Goal: Transaction & Acquisition: Purchase product/service

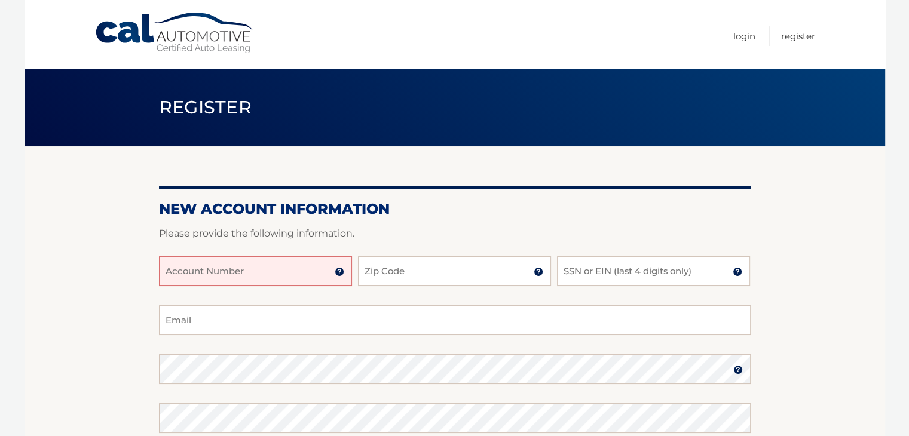
click at [338, 270] on img at bounding box center [340, 272] width 10 height 10
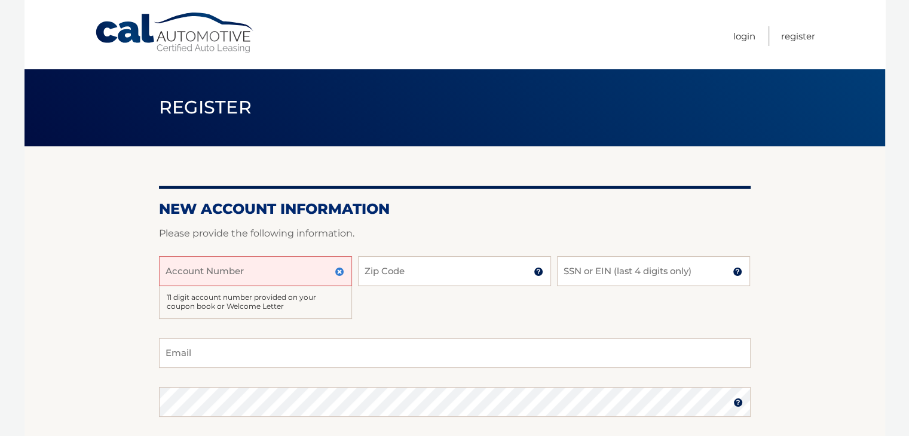
click at [286, 276] on input "Account Number" at bounding box center [255, 271] width 193 height 30
type input "44455976189"
click at [537, 272] on img at bounding box center [539, 272] width 10 height 10
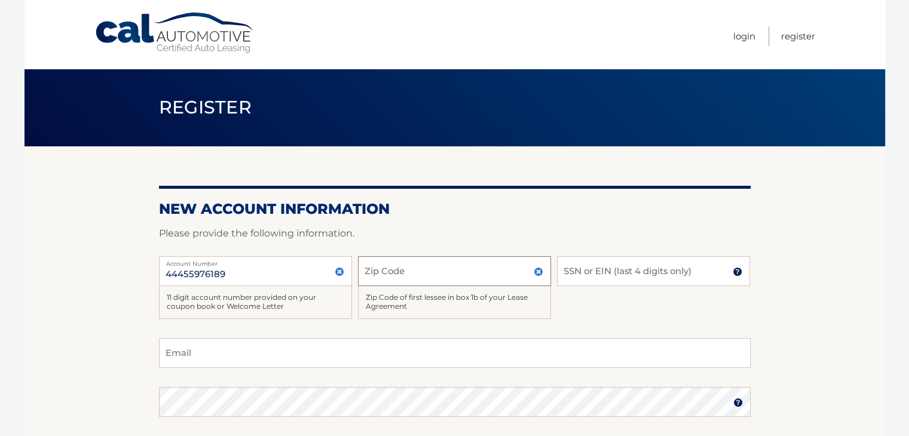
click at [489, 270] on input "Zip Code" at bounding box center [454, 271] width 193 height 30
type input "08840"
click at [667, 274] on input "SSN or EIN (last 4 digits only)" at bounding box center [653, 271] width 193 height 30
type input "6078"
click at [829, 264] on section "New Account Information Please provide the following information. 44455976189 A…" at bounding box center [455, 396] width 861 height 500
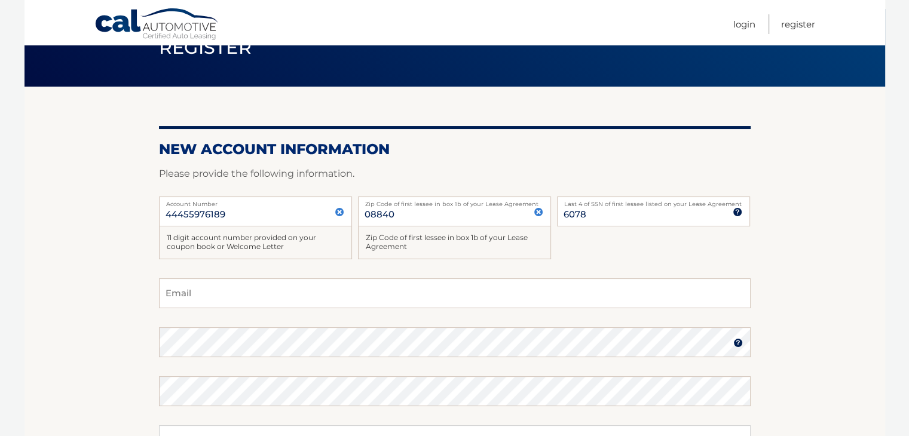
scroll to position [120, 0]
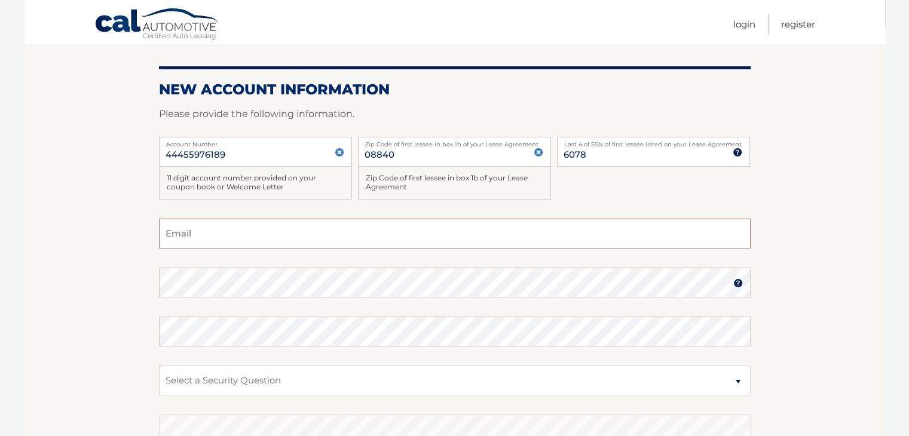
click at [201, 237] on input "Email" at bounding box center [455, 234] width 592 height 30
type input "muldoonmw@gmail.com"
click at [739, 283] on img at bounding box center [738, 283] width 10 height 10
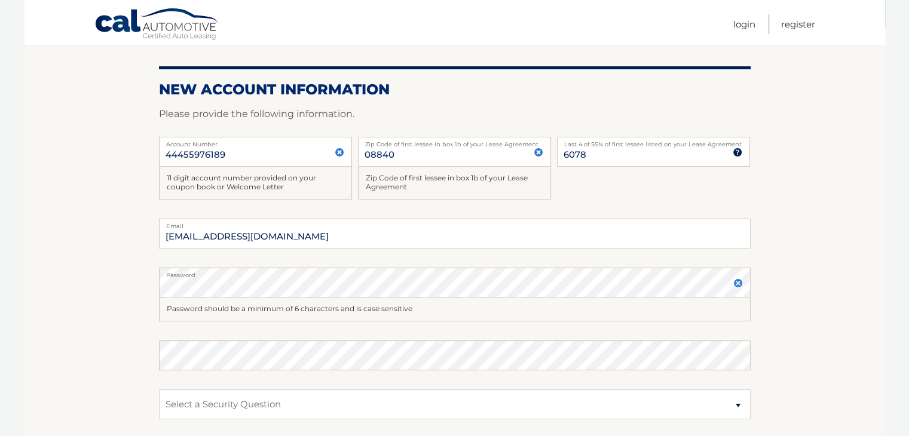
click at [101, 283] on section "New Account Information Please provide the following information. 44455976189 A…" at bounding box center [455, 288] width 861 height 523
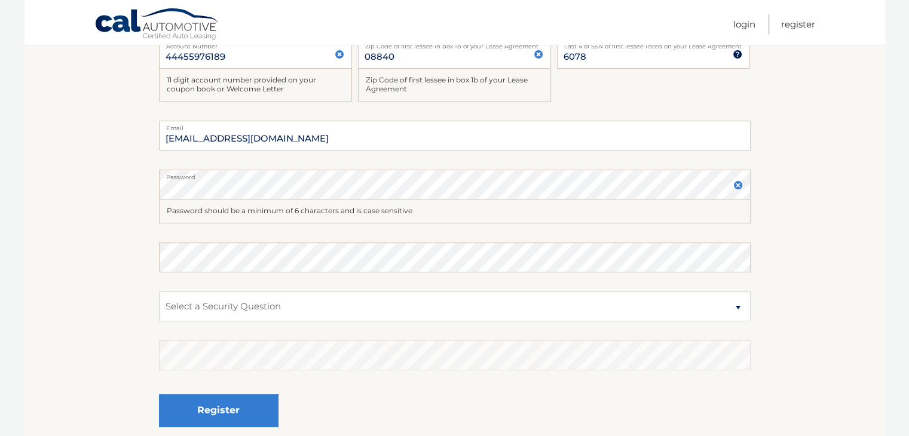
scroll to position [239, 0]
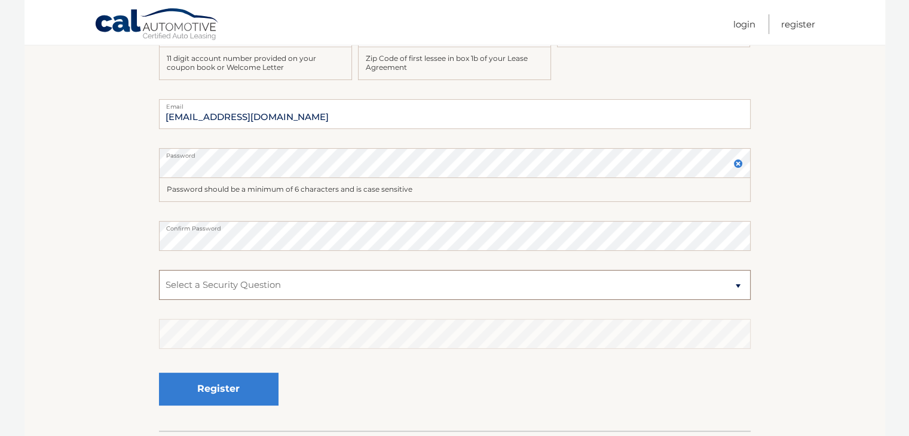
click at [217, 286] on select "Select a Security Question What was the name of your elementary school? What is…" at bounding box center [455, 285] width 592 height 30
select select "2"
click at [159, 270] on select "Select a Security Question What was the name of your elementary school? What is…" at bounding box center [455, 285] width 592 height 30
click at [124, 299] on section "New Account Information Please provide the following information. 44455976189 A…" at bounding box center [455, 168] width 861 height 523
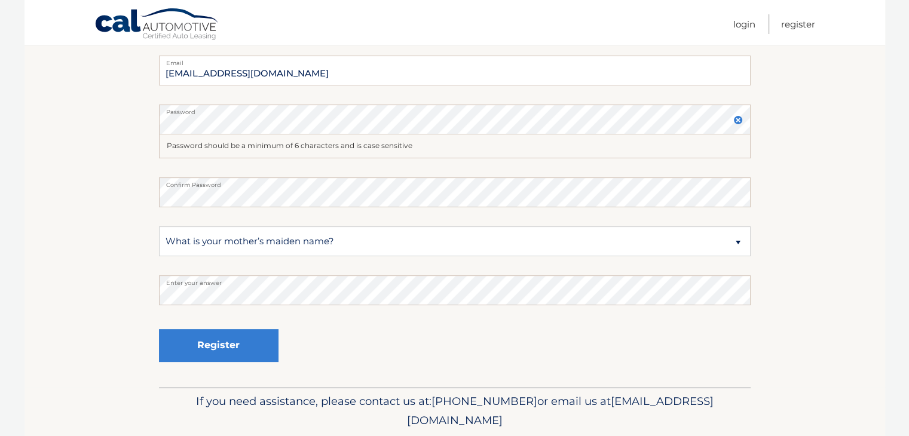
scroll to position [299, 0]
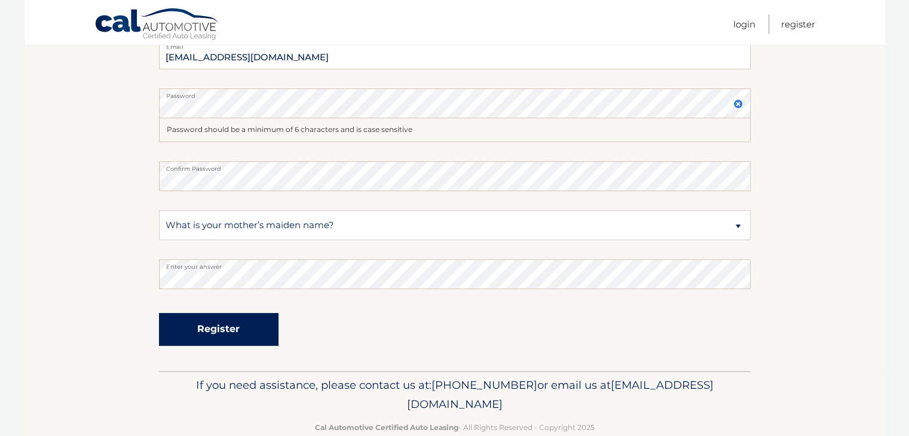
click at [229, 331] on button "Register" at bounding box center [219, 329] width 120 height 33
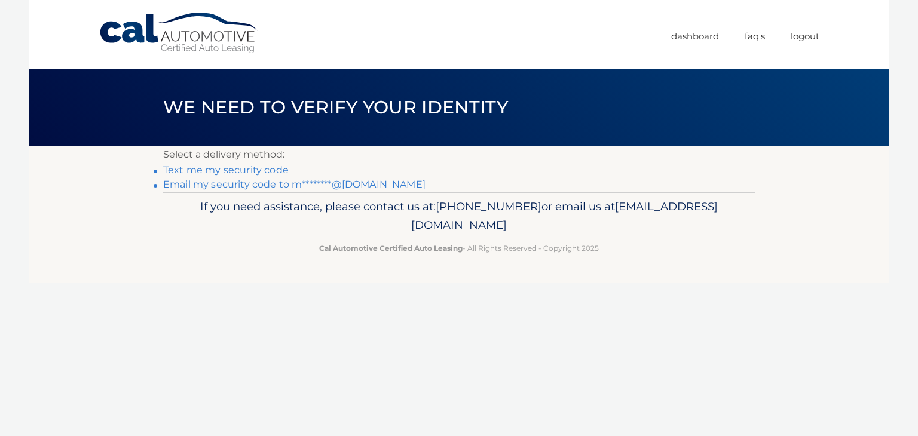
click at [225, 186] on link "Email my security code to m********@[DOMAIN_NAME]" at bounding box center [294, 184] width 262 height 11
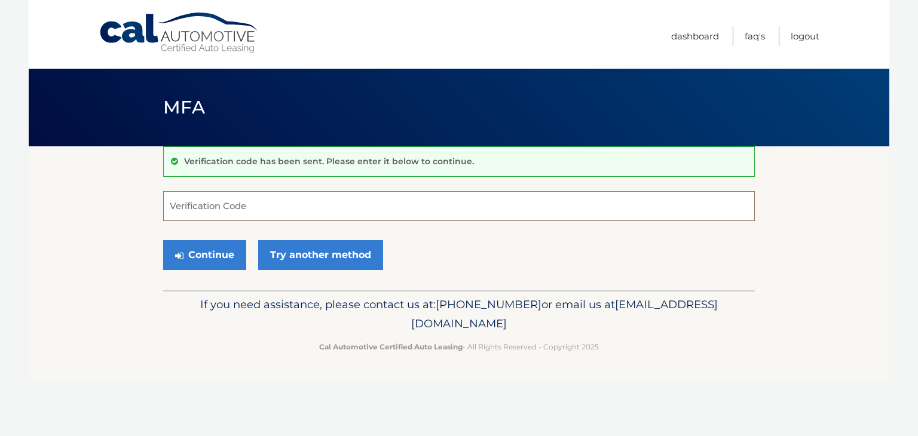
click at [234, 206] on input "Verification Code" at bounding box center [459, 206] width 592 height 30
type input "415744"
click at [201, 254] on button "Continue" at bounding box center [204, 255] width 83 height 30
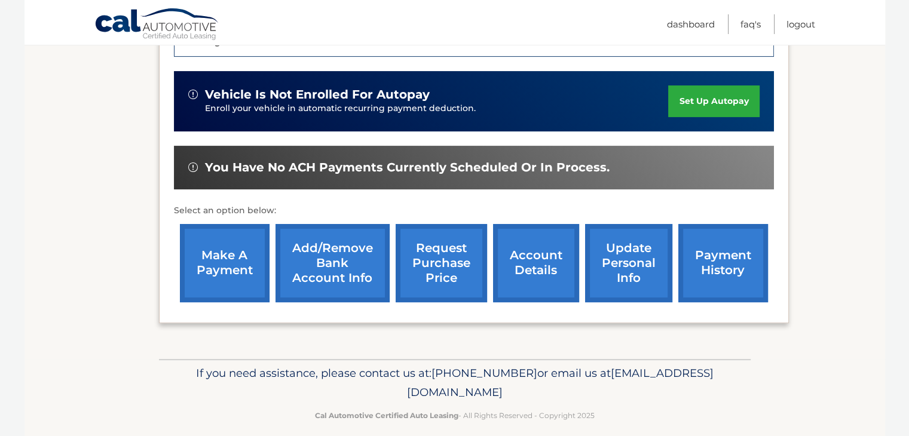
scroll to position [330, 0]
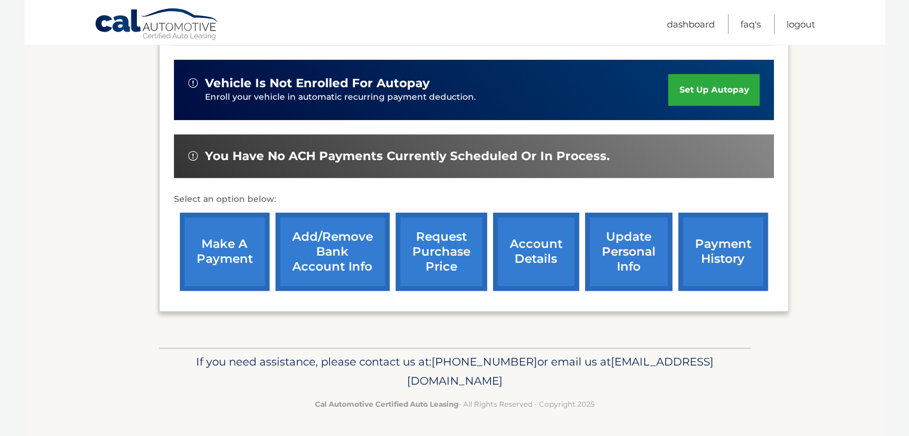
click at [220, 249] on link "make a payment" at bounding box center [225, 252] width 90 height 78
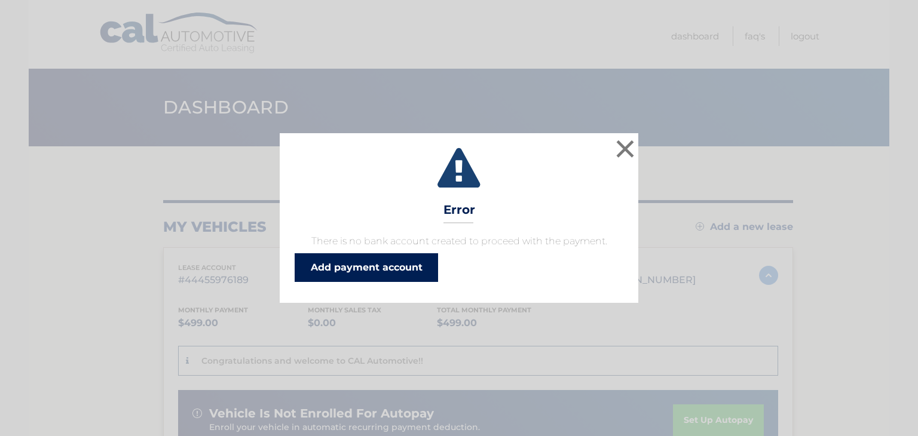
click at [406, 265] on link "Add payment account" at bounding box center [366, 267] width 143 height 29
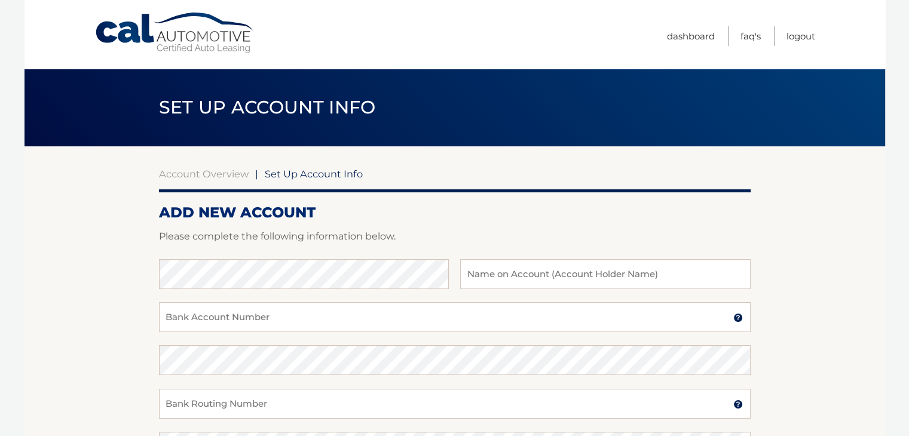
scroll to position [60, 0]
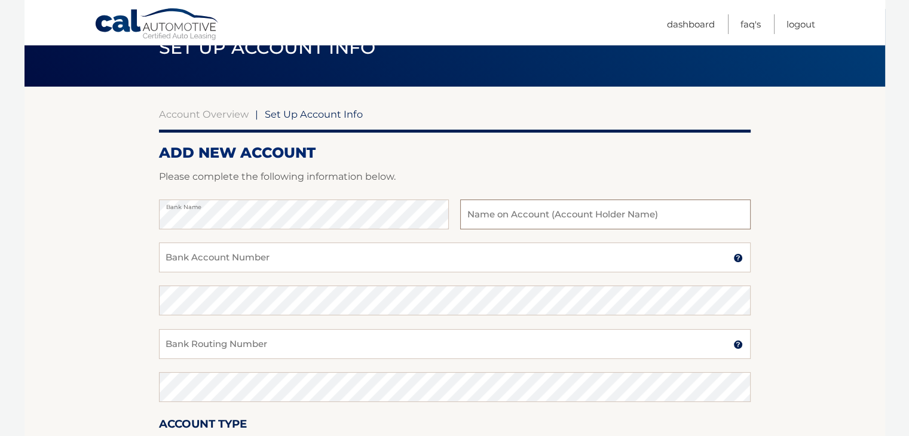
click at [483, 209] on input "text" at bounding box center [605, 215] width 290 height 30
type input "Michael Muldoon"
click at [316, 258] on input "Bank Account Number" at bounding box center [455, 258] width 592 height 30
type input "8113780134"
click at [740, 259] on img at bounding box center [738, 258] width 10 height 10
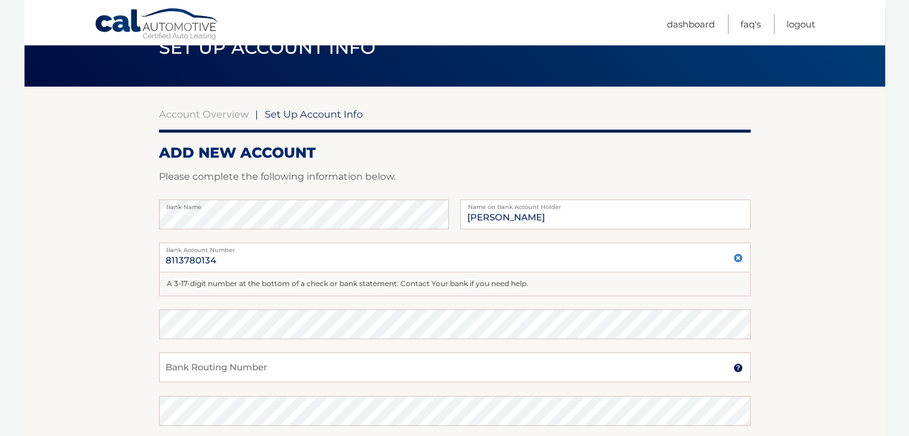
click at [740, 259] on img at bounding box center [738, 258] width 10 height 10
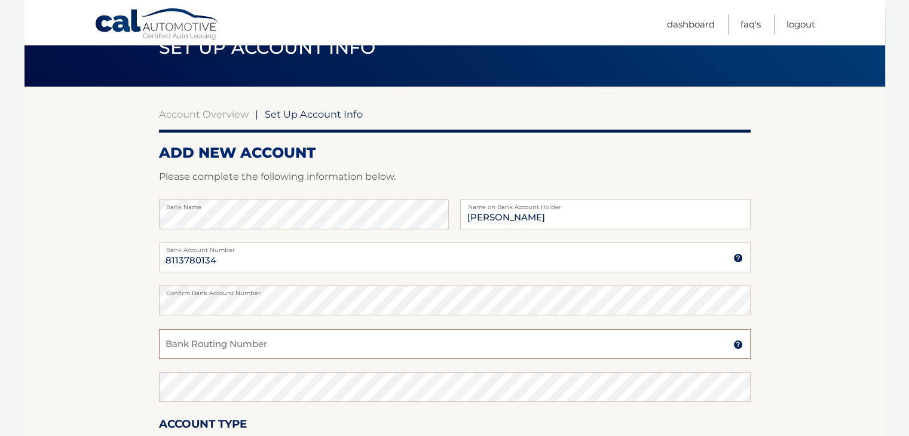
click at [314, 350] on input "Bank Routing Number" at bounding box center [455, 344] width 592 height 30
type input "031207607"
click at [77, 336] on section "Account Overview | Set Up Account Info ADD NEW ACCOUNT Please complete the foll…" at bounding box center [455, 315] width 861 height 456
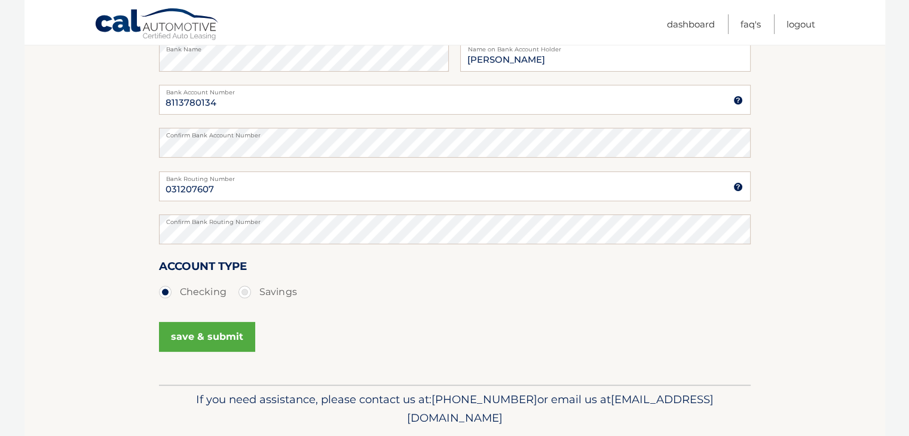
scroll to position [239, 0]
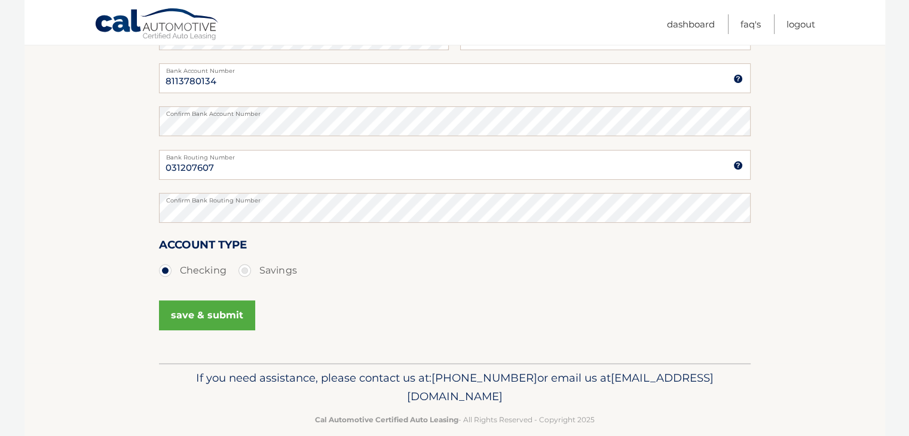
click at [195, 316] on button "save & submit" at bounding box center [207, 316] width 96 height 30
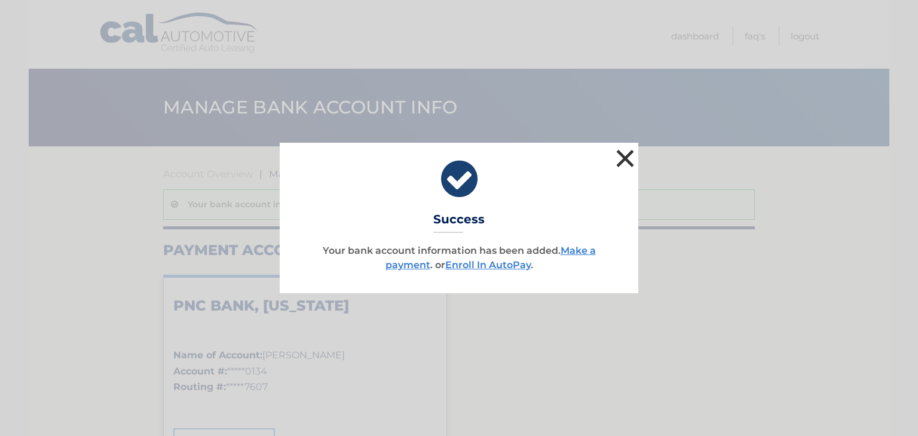
click at [621, 161] on button "×" at bounding box center [625, 158] width 24 height 24
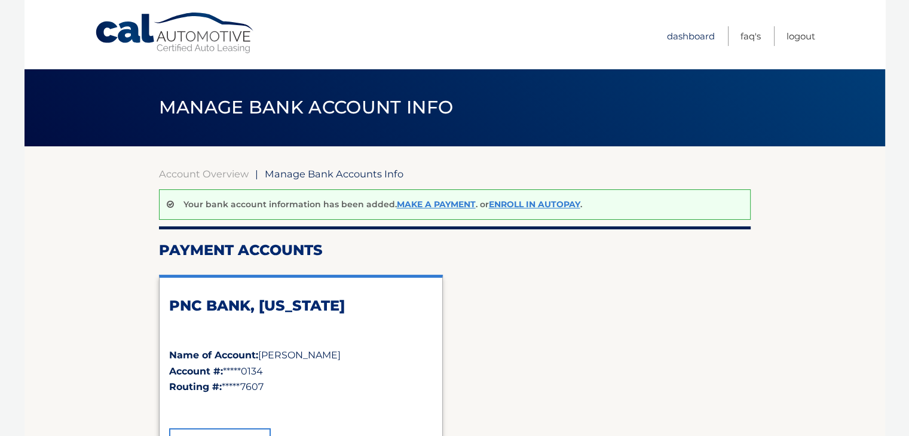
click at [672, 36] on link "Dashboard" at bounding box center [691, 36] width 48 height 20
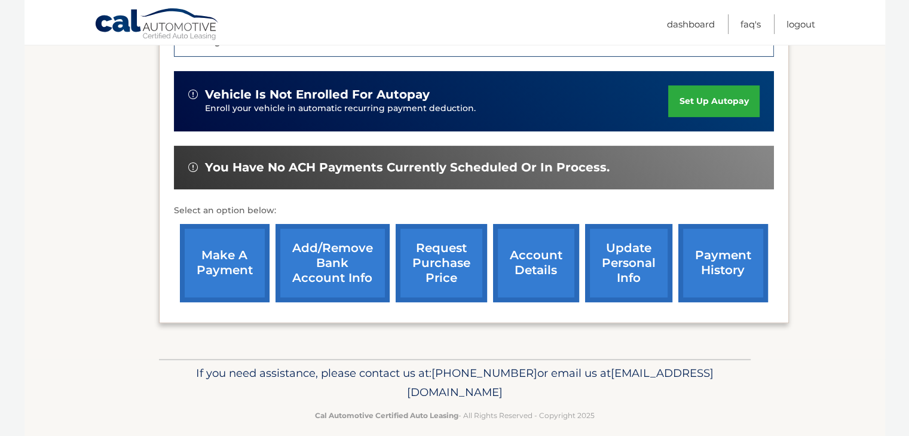
scroll to position [330, 0]
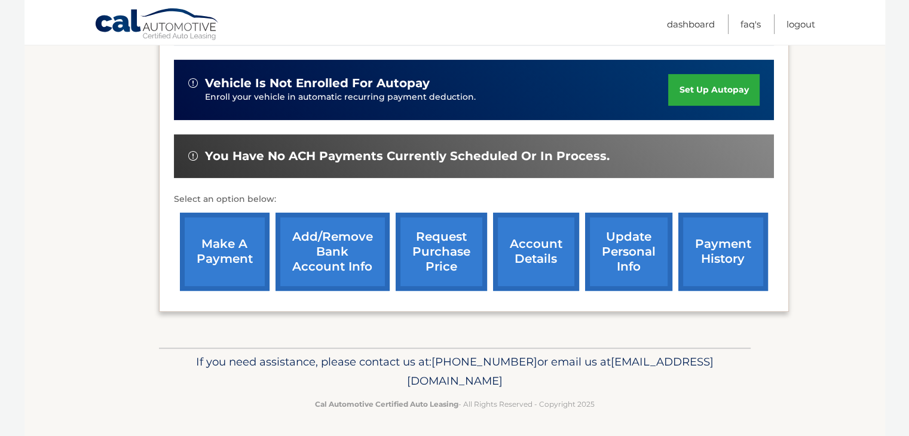
click at [522, 249] on link "account details" at bounding box center [536, 252] width 86 height 78
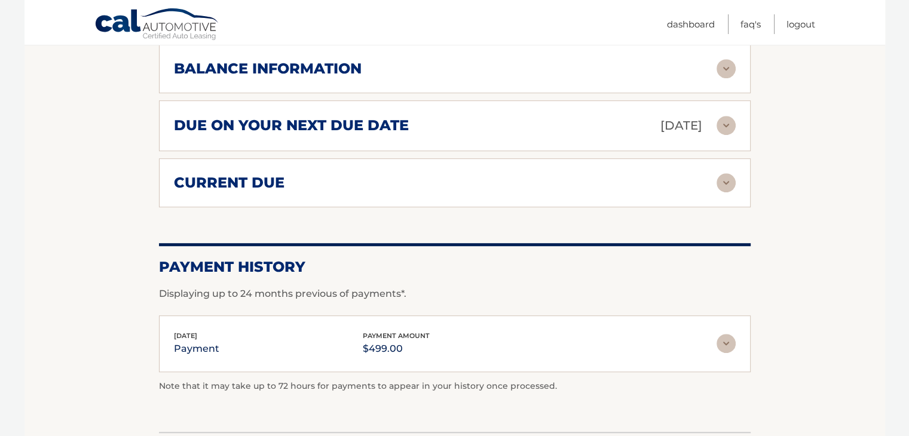
scroll to position [777, 0]
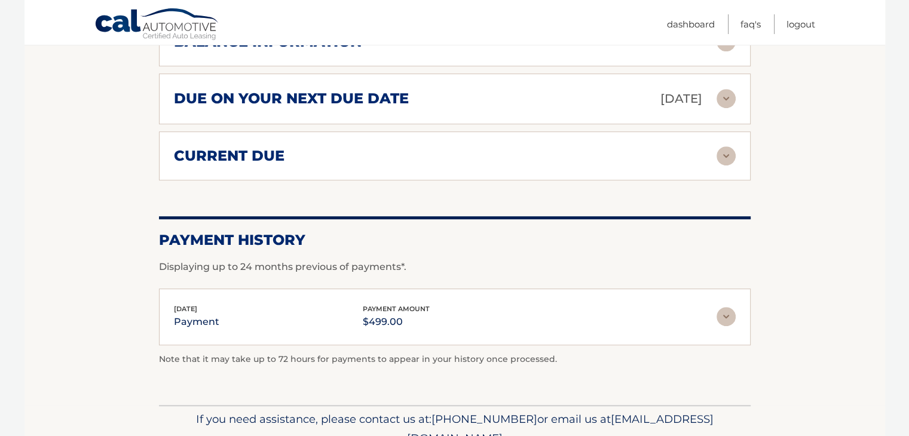
click at [633, 153] on div "current due" at bounding box center [445, 156] width 543 height 18
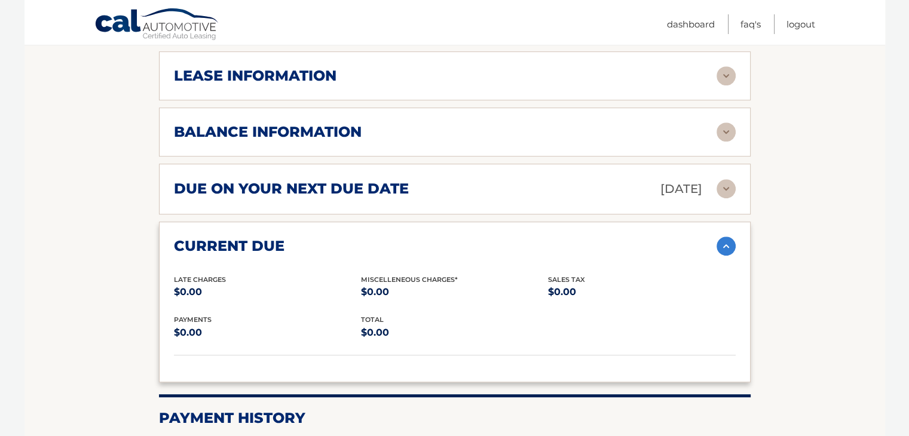
scroll to position [657, 0]
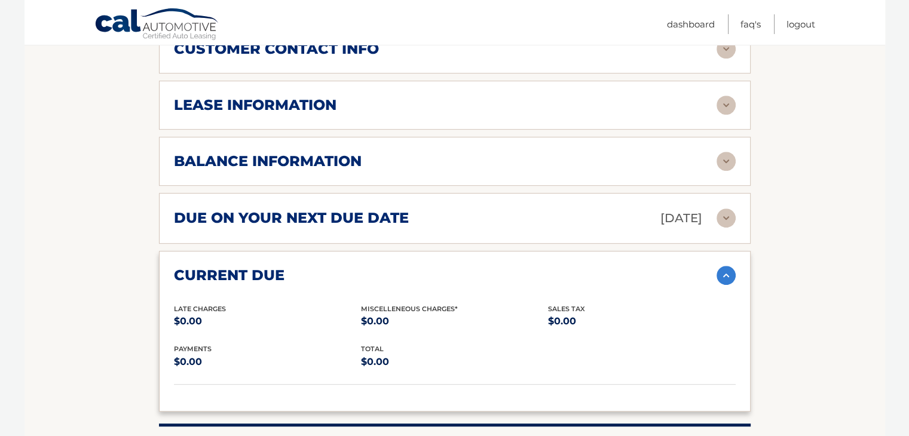
click at [727, 213] on img at bounding box center [725, 218] width 19 height 19
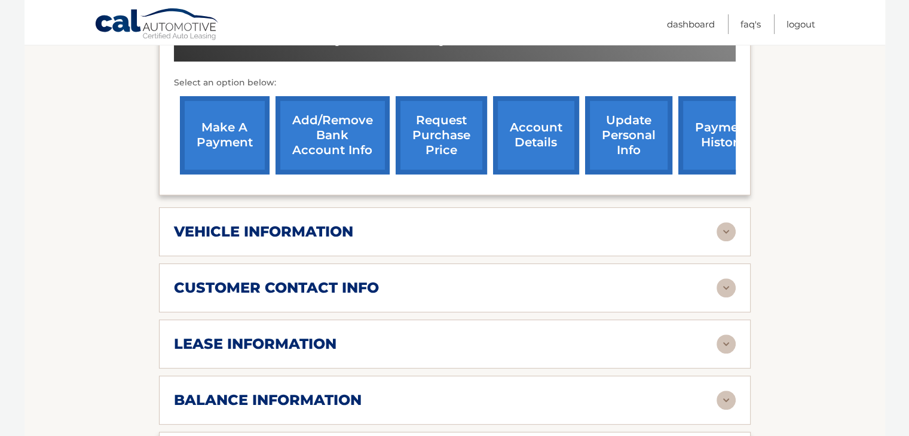
scroll to position [359, 0]
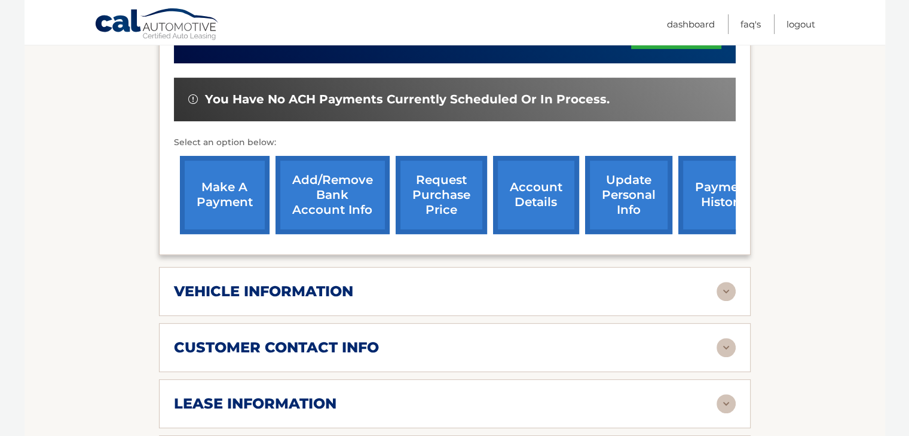
click at [724, 338] on img at bounding box center [725, 347] width 19 height 19
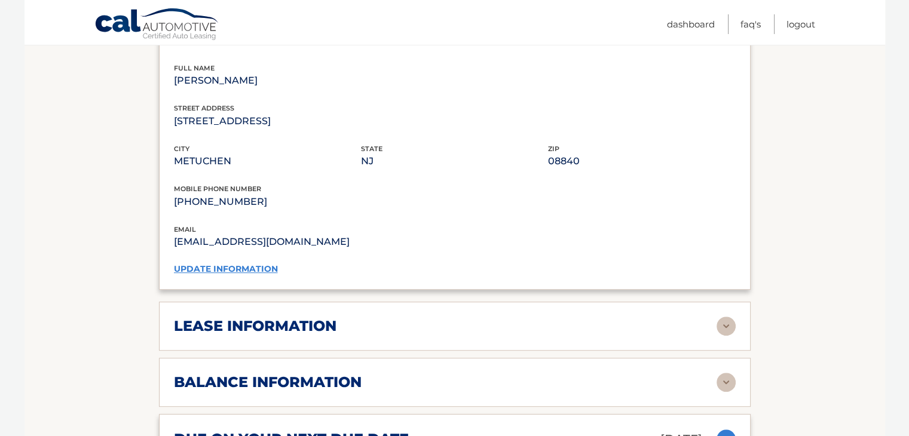
scroll to position [777, 0]
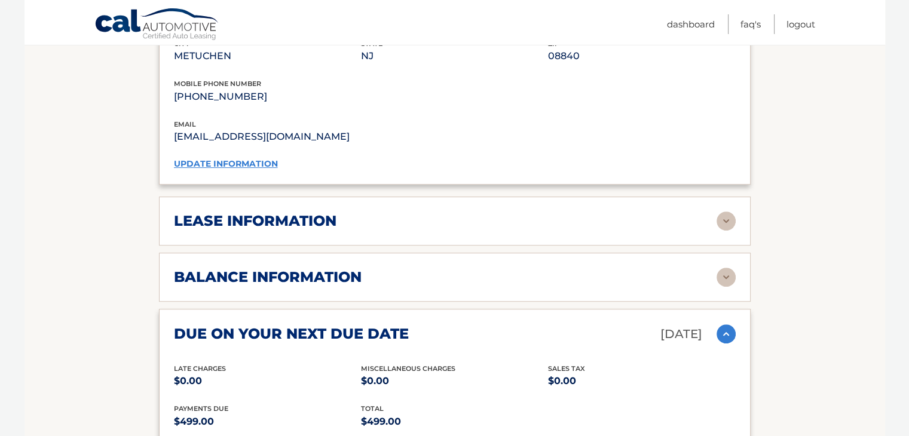
click at [673, 216] on div "lease information" at bounding box center [445, 221] width 543 height 18
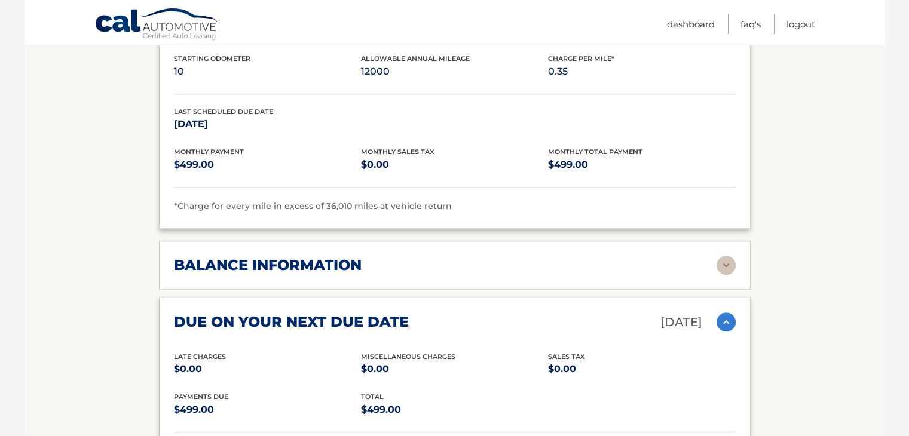
scroll to position [1016, 0]
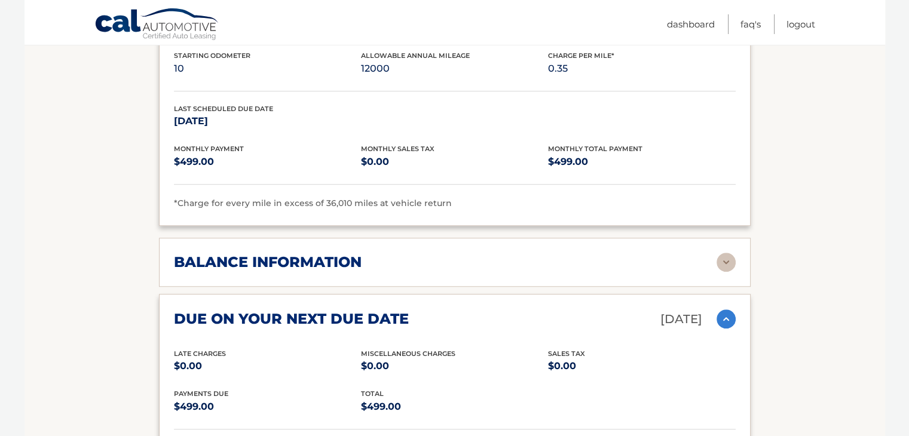
click at [718, 255] on img at bounding box center [725, 262] width 19 height 19
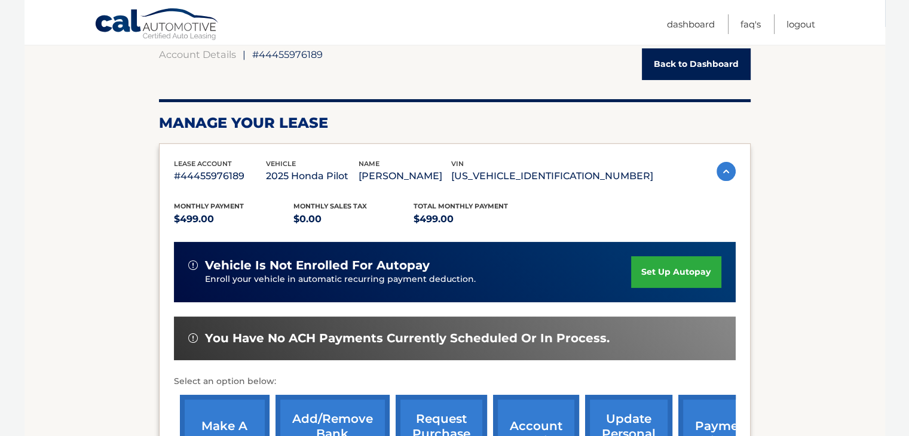
scroll to position [179, 0]
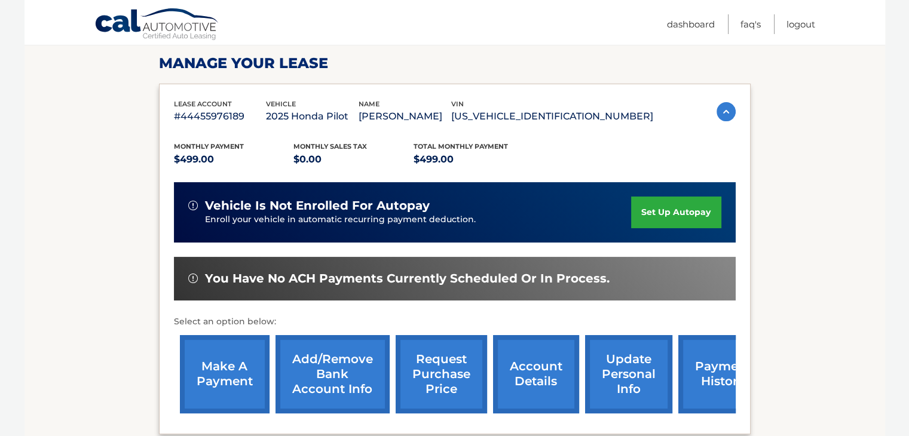
click at [213, 371] on link "make a payment" at bounding box center [225, 374] width 90 height 78
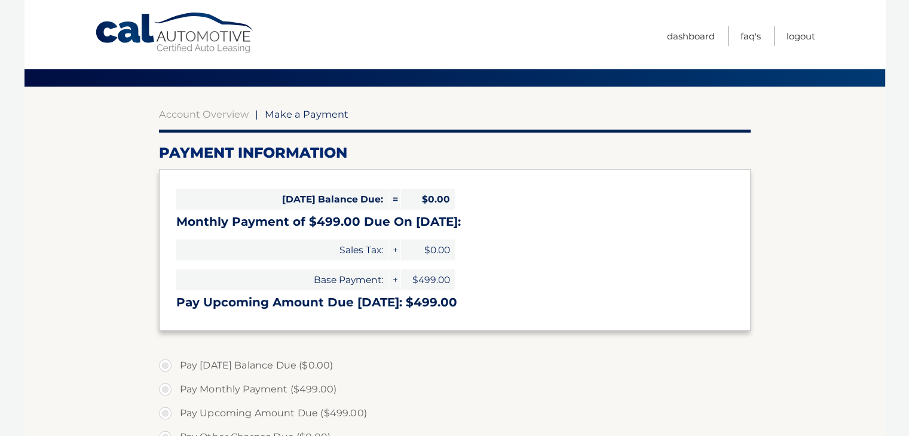
scroll to position [120, 0]
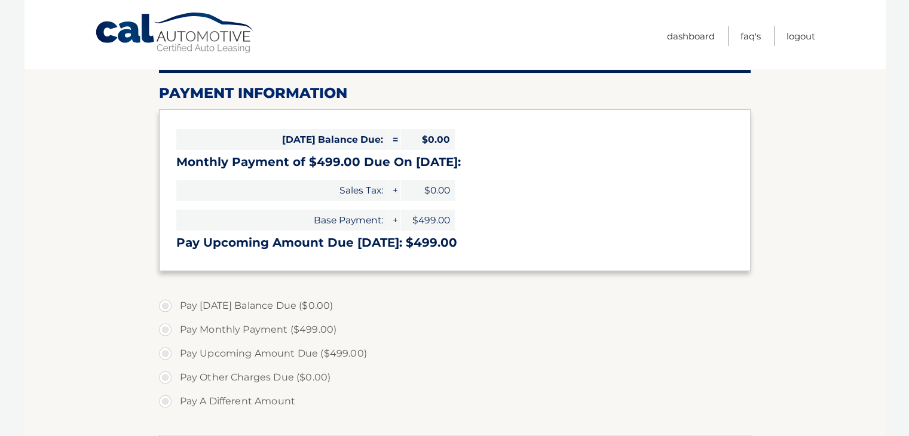
select select "YjM0MTJmYWUtYjFmMi00ZTExLTkzYTctMzJhNjY1MzQ2ZWQ1"
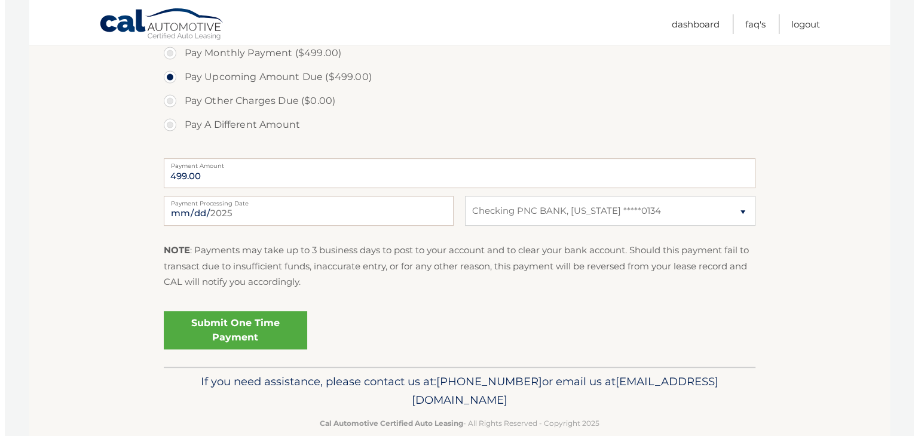
scroll to position [417, 0]
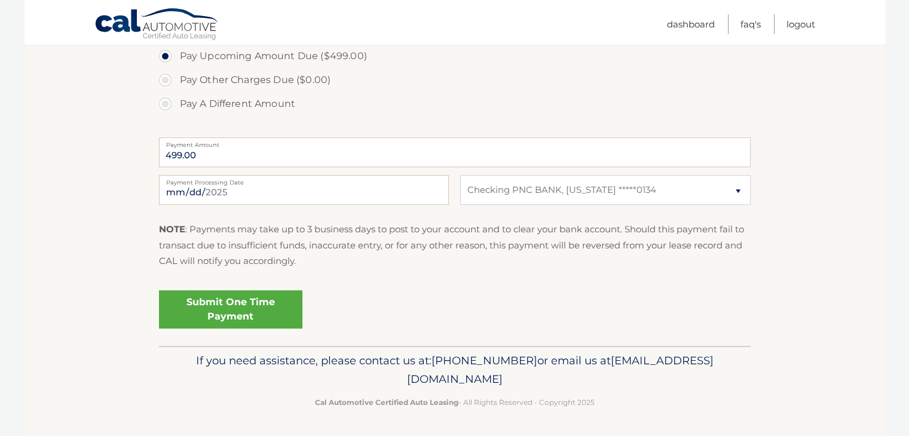
click at [230, 306] on link "Submit One Time Payment" at bounding box center [230, 309] width 143 height 38
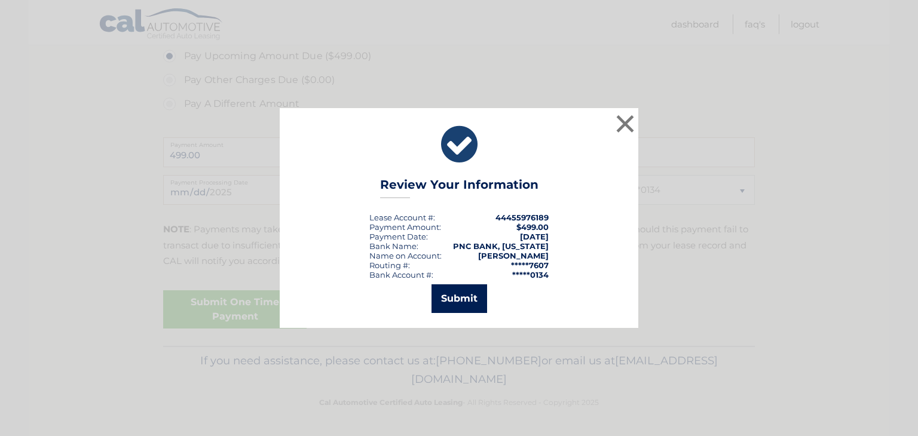
click at [453, 297] on button "Submit" at bounding box center [459, 298] width 56 height 29
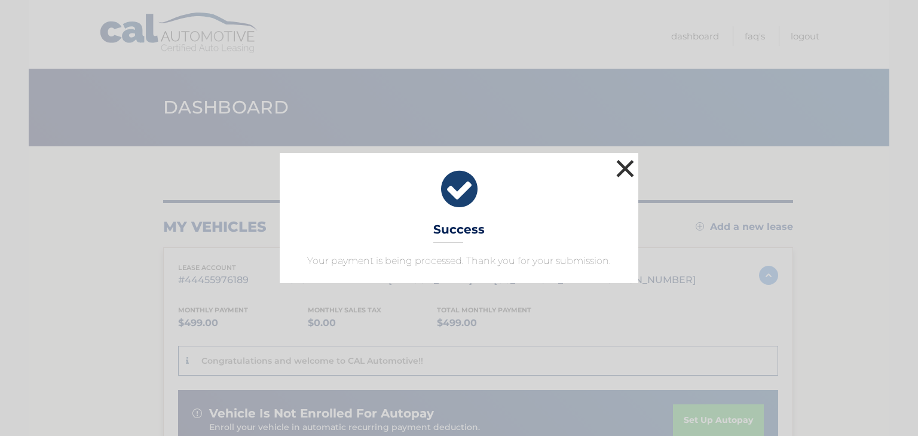
click at [624, 173] on button "×" at bounding box center [625, 169] width 24 height 24
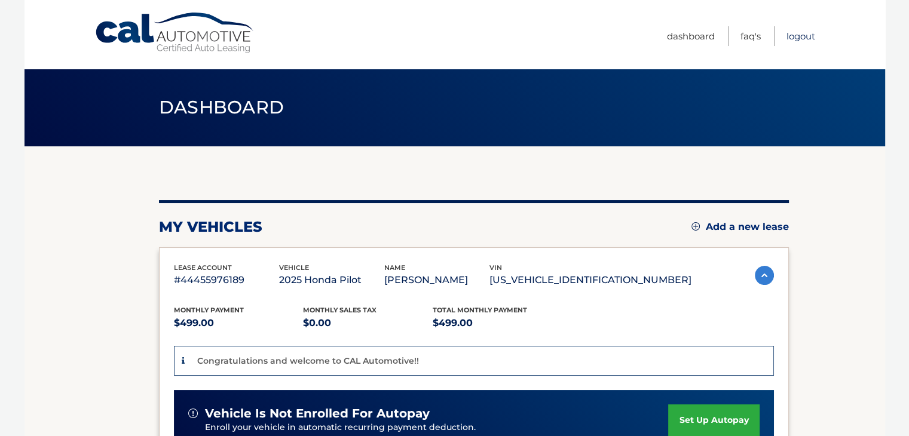
click at [804, 38] on link "Logout" at bounding box center [800, 36] width 29 height 20
